Goal: Task Accomplishment & Management: Manage account settings

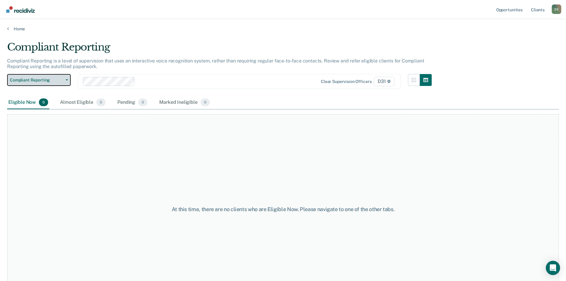
click at [68, 79] on button "Compliant Reporting" at bounding box center [39, 80] width 64 height 12
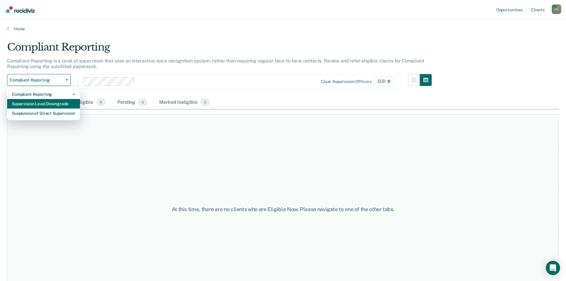
click at [45, 102] on div "Supervision Level Downgrade" at bounding box center [43, 103] width 63 height 9
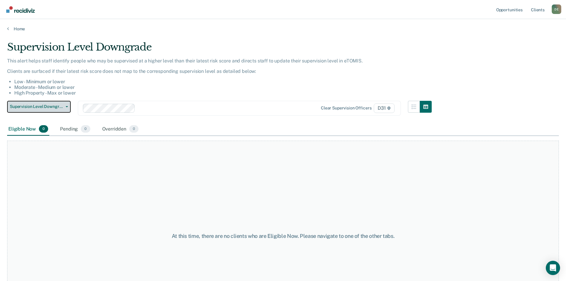
click at [45, 102] on button "Supervision Level Downgrade" at bounding box center [39, 107] width 64 height 12
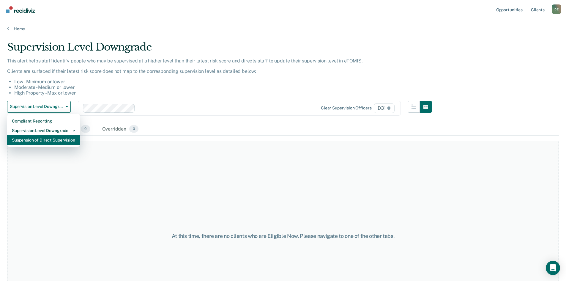
click at [48, 140] on div "Suspension of Direct Supervision" at bounding box center [43, 139] width 63 height 9
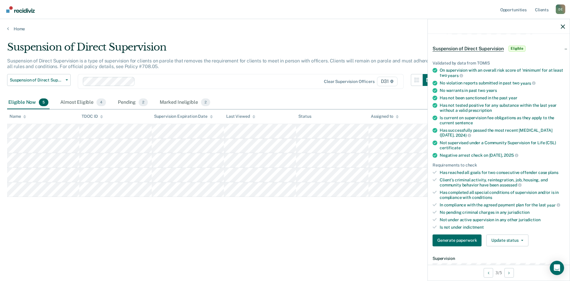
scroll to position [30, 0]
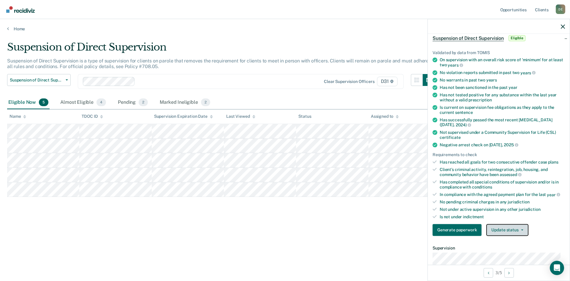
click at [515, 227] on button "Update status" at bounding box center [507, 230] width 42 height 12
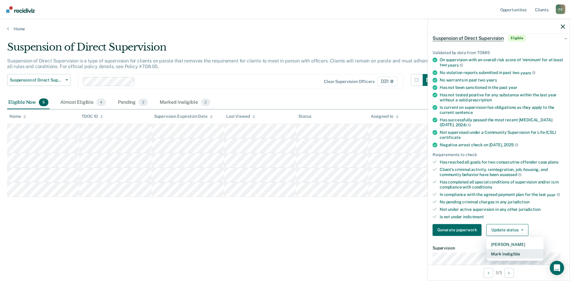
click at [515, 252] on button "Mark Ineligible" at bounding box center [514, 252] width 57 height 9
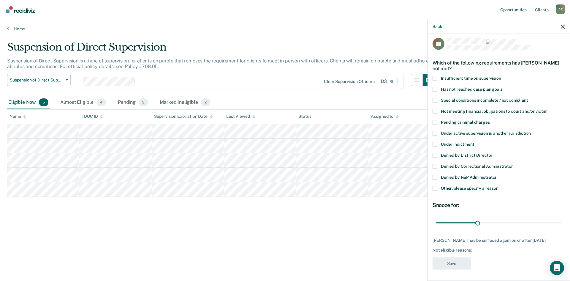
click at [435, 189] on span at bounding box center [435, 188] width 5 height 5
click at [498, 186] on input "Other: please specify a reason" at bounding box center [498, 186] width 0 height 0
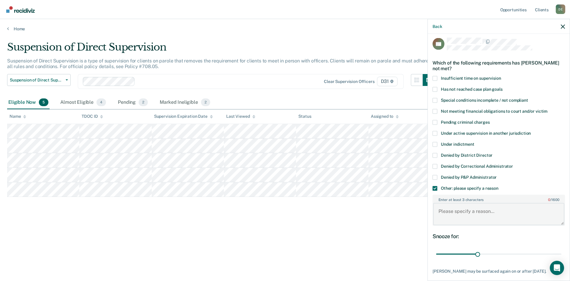
click at [468, 205] on textarea "Enter at least 3 characters 0 / 1600" at bounding box center [498, 214] width 131 height 22
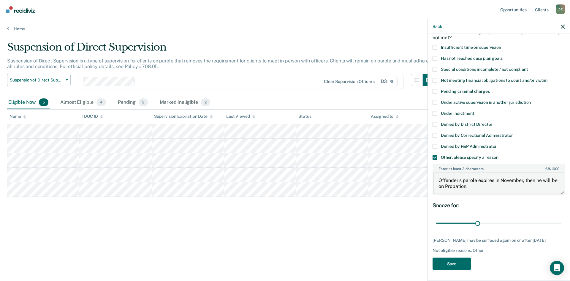
scroll to position [34, 0]
type textarea "Offender's parole expires in November, then he will be on Probation."
click at [447, 264] on button "Save" at bounding box center [452, 263] width 38 height 12
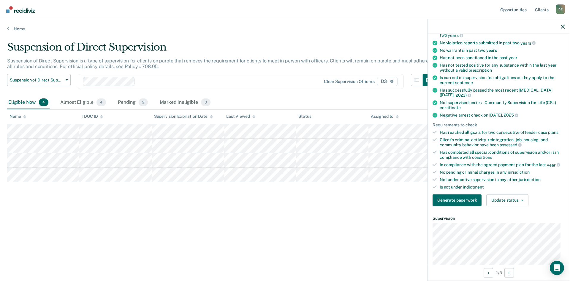
scroll to position [0, 0]
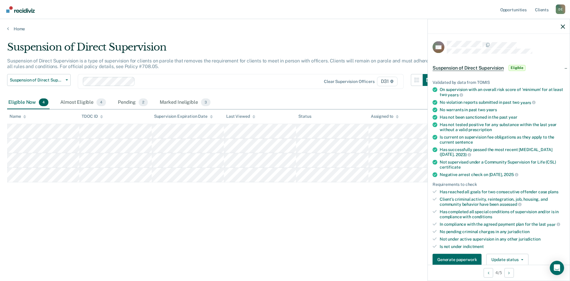
click at [513, 67] on span "Eligible" at bounding box center [517, 68] width 17 height 6
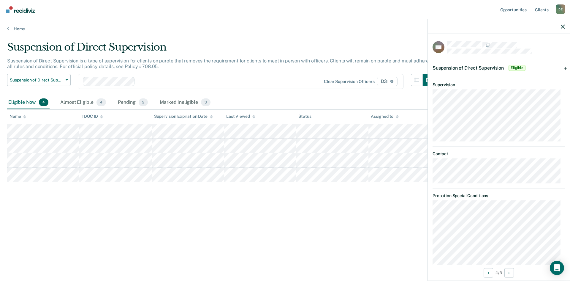
click at [514, 70] on span "Eligible" at bounding box center [517, 68] width 17 height 6
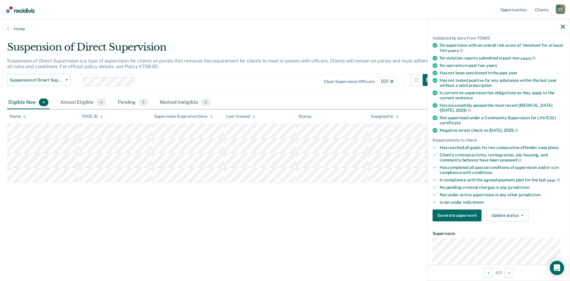
scroll to position [59, 0]
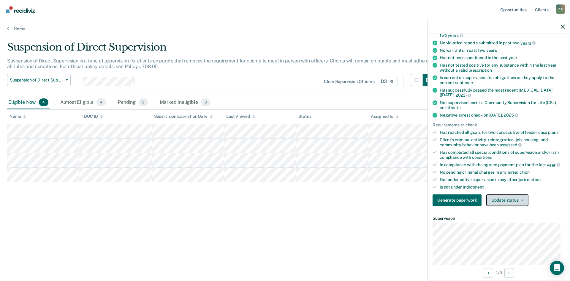
click at [512, 198] on button "Update status" at bounding box center [507, 200] width 42 height 12
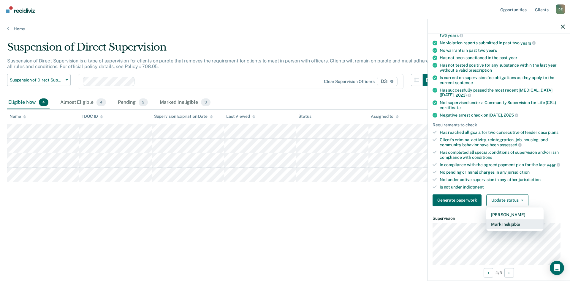
click at [510, 222] on button "Mark Ineligible" at bounding box center [514, 223] width 57 height 9
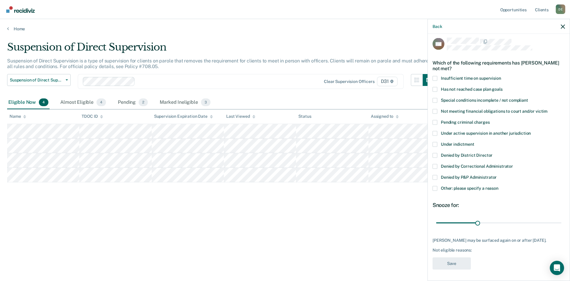
click at [448, 190] on label "Other: please specify a reason" at bounding box center [499, 189] width 132 height 6
click at [498, 186] on input "Other: please specify a reason" at bounding box center [498, 186] width 0 height 0
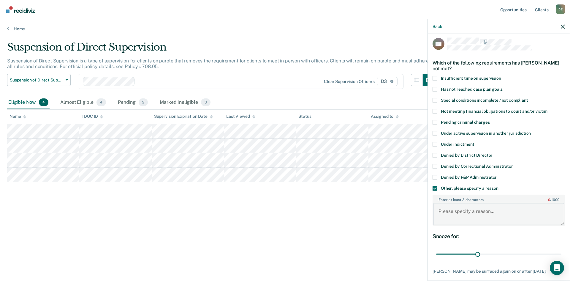
click at [457, 205] on textarea "Enter at least 3 characters 0 / 1600" at bounding box center [498, 214] width 131 height 22
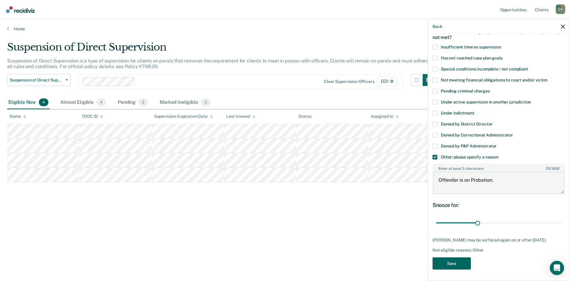
type textarea "Offender is on Probation."
click at [458, 265] on button "Save" at bounding box center [452, 263] width 38 height 12
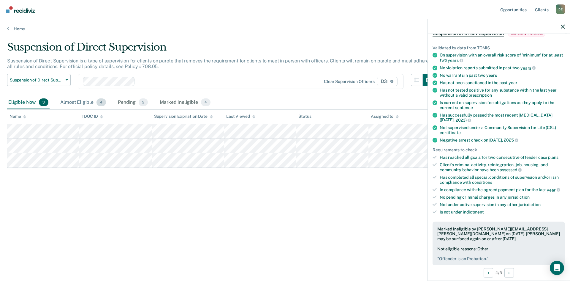
click at [81, 100] on div "Almost Eligible 4" at bounding box center [83, 102] width 48 height 13
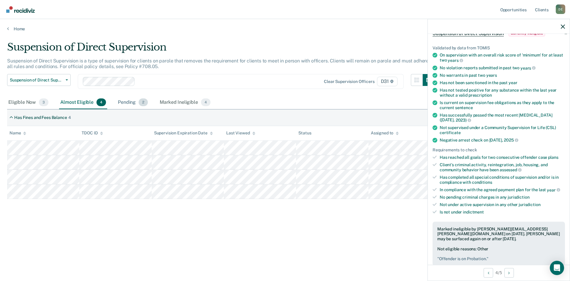
click at [124, 104] on div "Pending 2" at bounding box center [133, 102] width 32 height 13
